Goal: Communication & Community: Connect with others

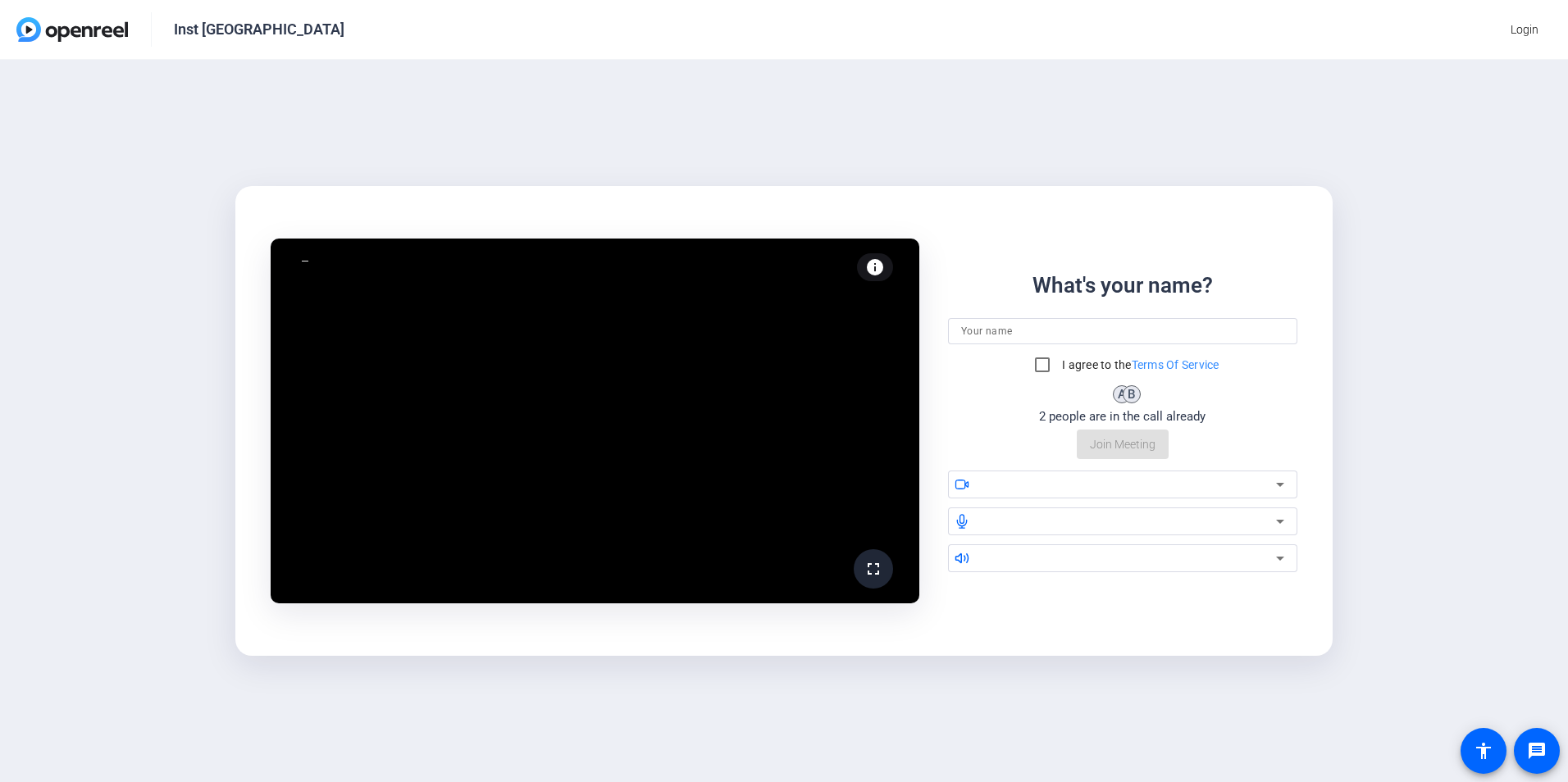
click at [1061, 322] on input at bounding box center [1123, 331] width 323 height 20
type input "[PERSON_NAME]"
click at [1038, 364] on input "I agree to the Terms Of Service" at bounding box center [1042, 365] width 33 height 33
checkbox input "true"
click at [1189, 487] on div at bounding box center [1129, 485] width 295 height 20
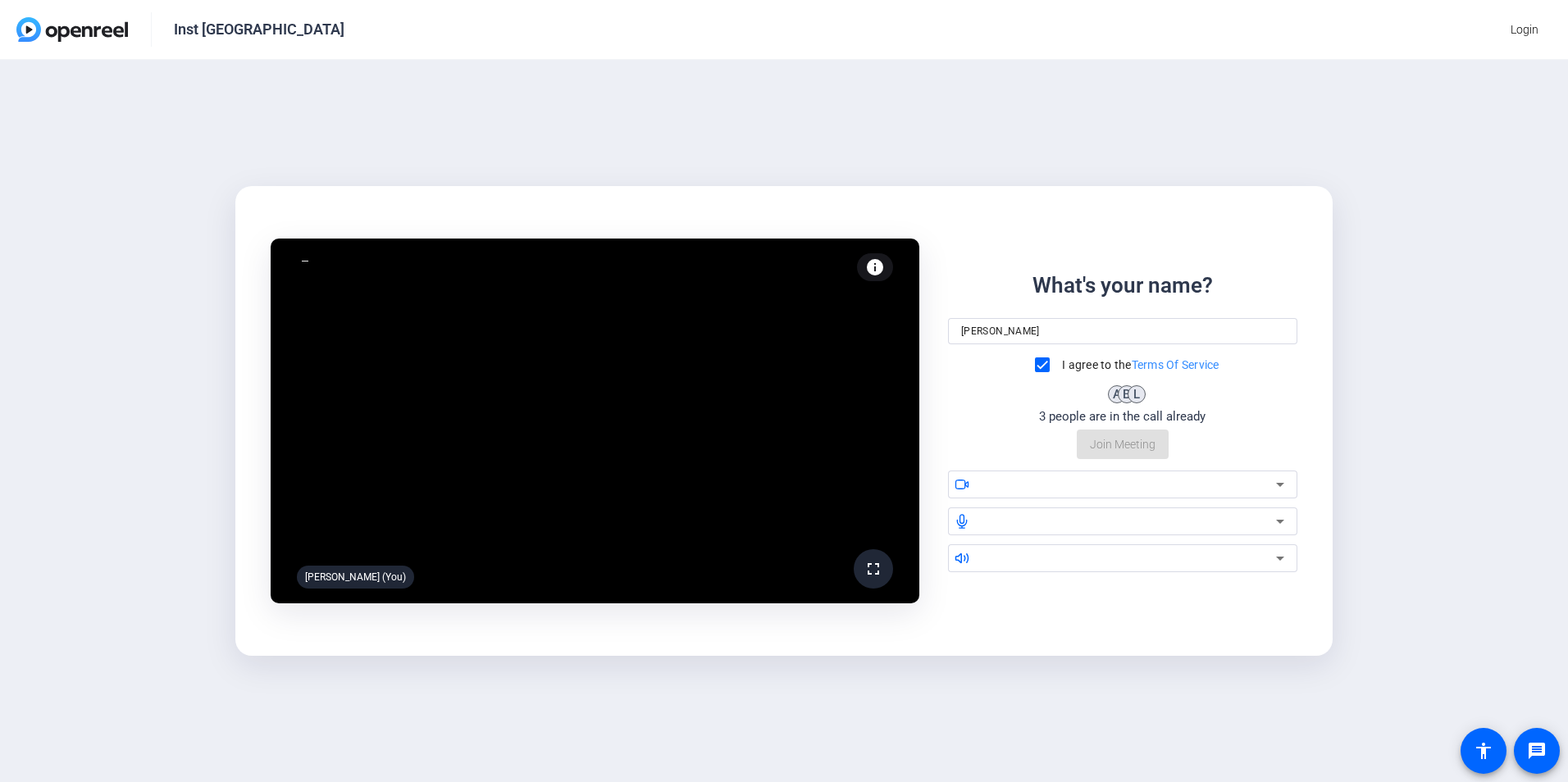
click at [1260, 413] on div "What's your name? [PERSON_NAME] I agree to the Terms Of Service A B L 3 people …" at bounding box center [1122, 364] width 350 height 190
click at [1282, 479] on icon at bounding box center [1280, 485] width 20 height 20
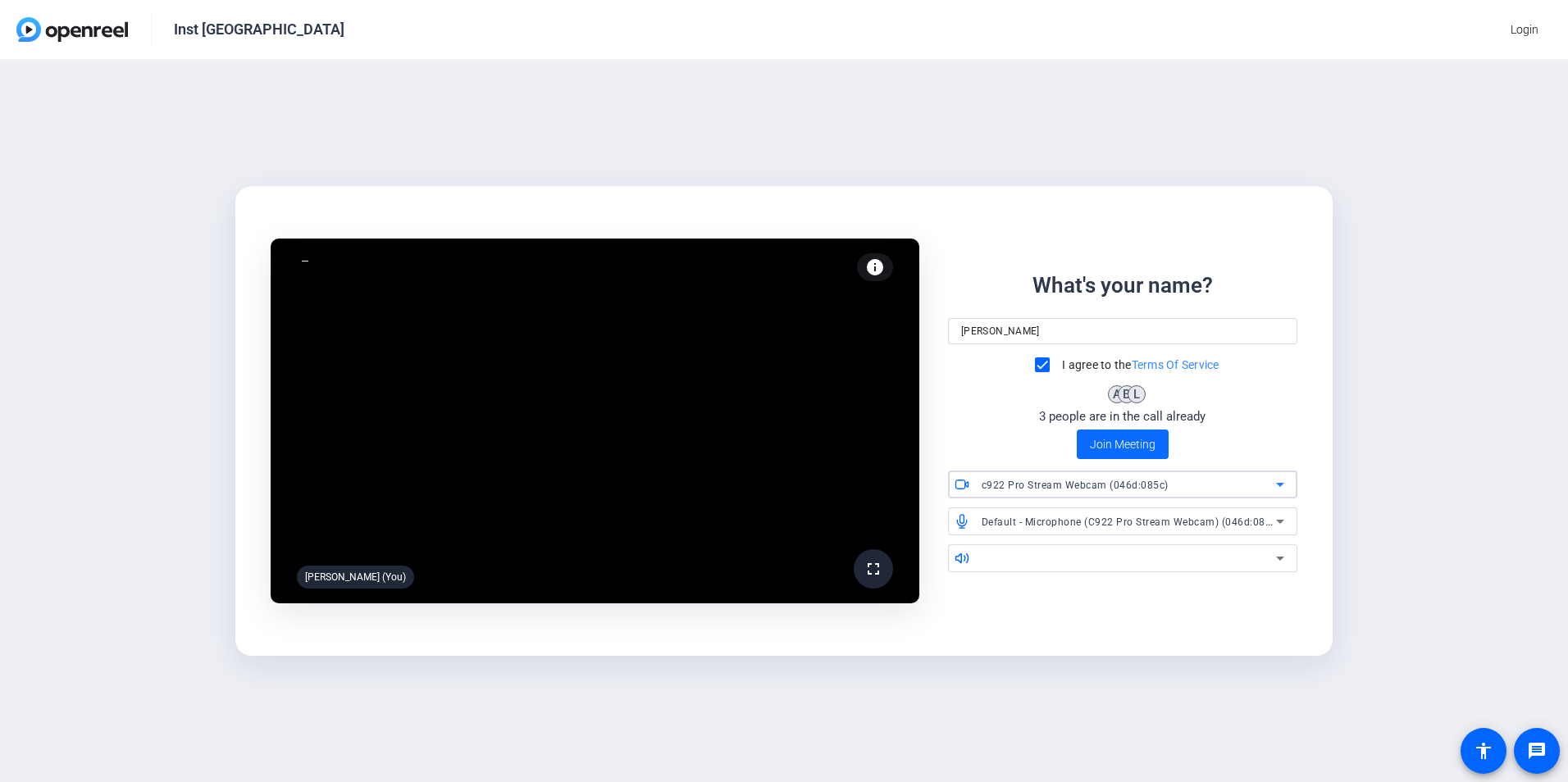
click at [1136, 446] on span "Join Meeting" at bounding box center [1123, 445] width 66 height 17
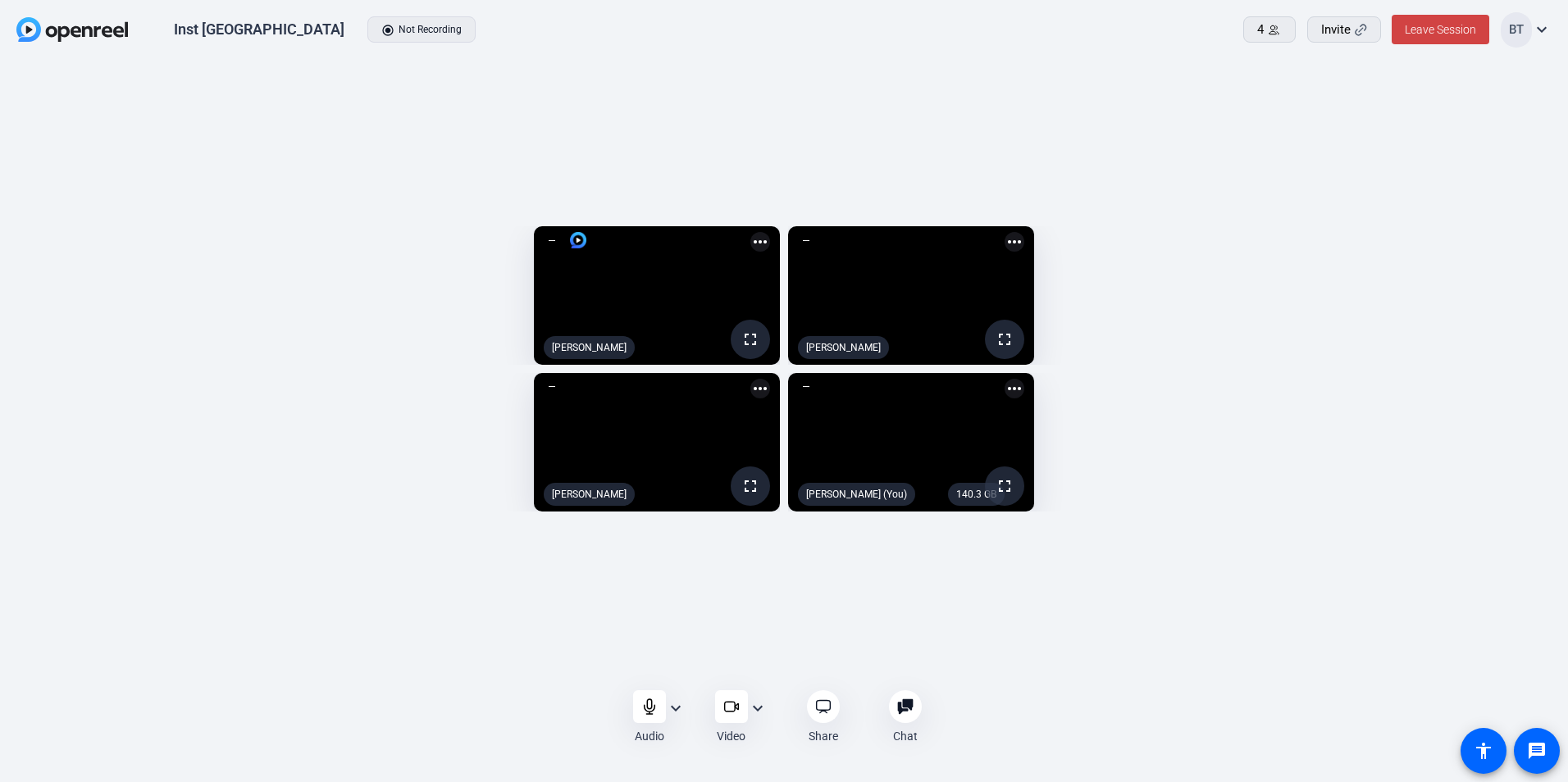
click at [1493, 512] on openreel-capture-lite-video-stream "140.3 GB fullscreen [PERSON_NAME] (You) more_horiz" at bounding box center [1166, 442] width 755 height 139
click at [1079, 705] on div "Audio expand_more Video expand_more Share Chat 0 more_horiz 0" at bounding box center [784, 718] width 1568 height 62
click at [1437, 31] on span "Leave Session" at bounding box center [1441, 29] width 71 height 13
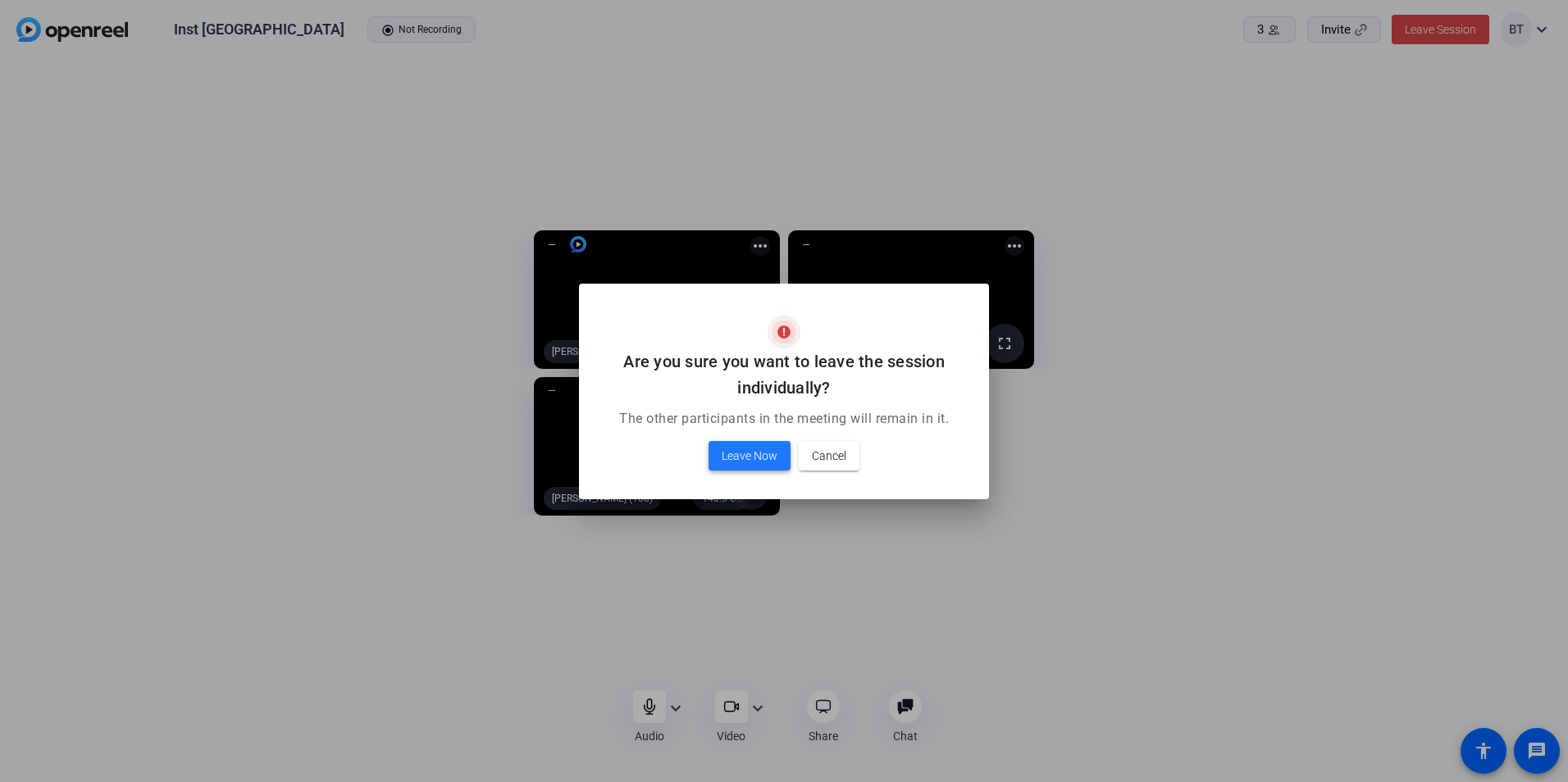
click at [779, 454] on span at bounding box center [749, 455] width 82 height 39
